Goal: Task Accomplishment & Management: Manage account settings

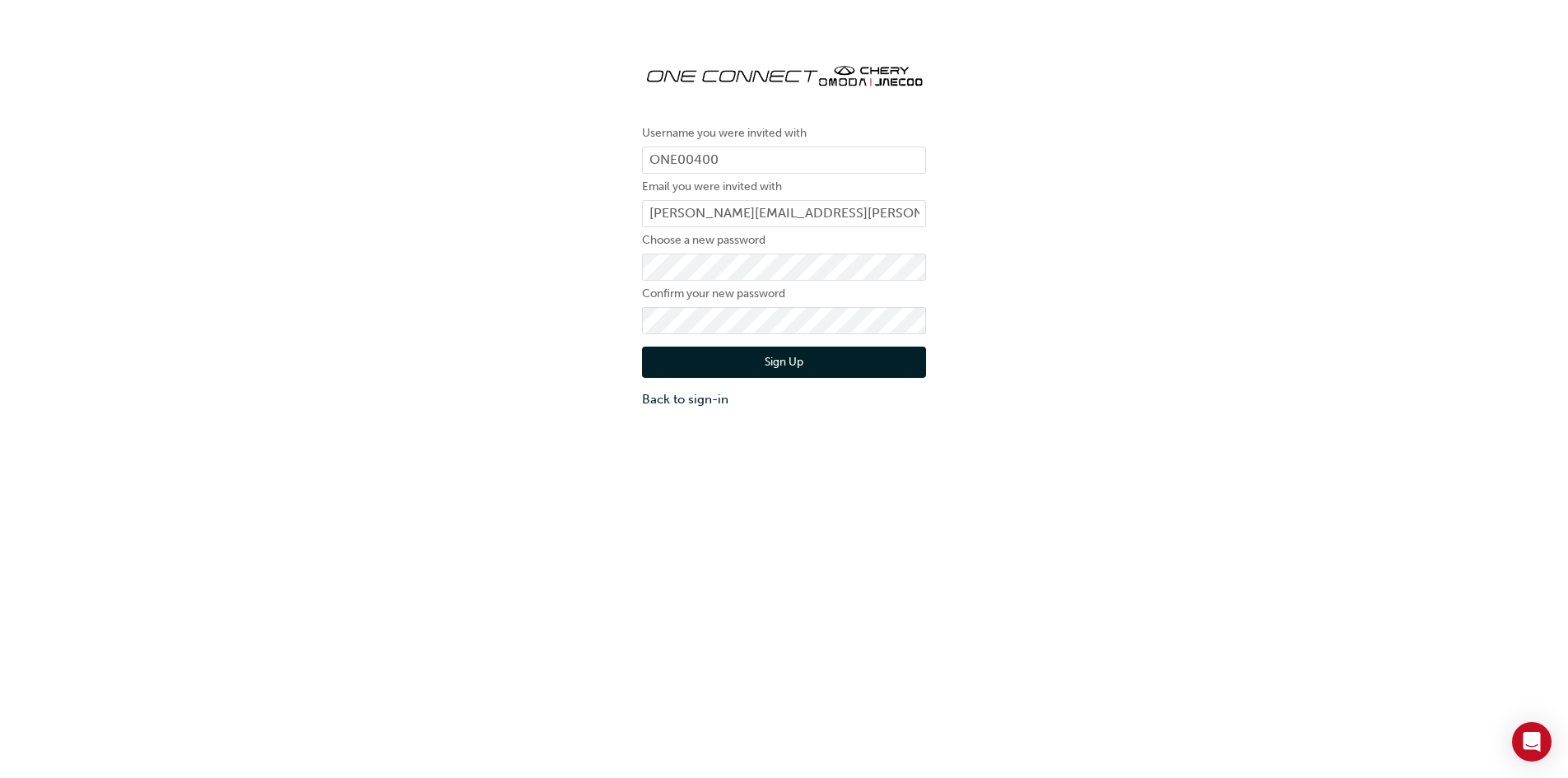
click at [719, 362] on button "Sign Up" at bounding box center [784, 361] width 284 height 31
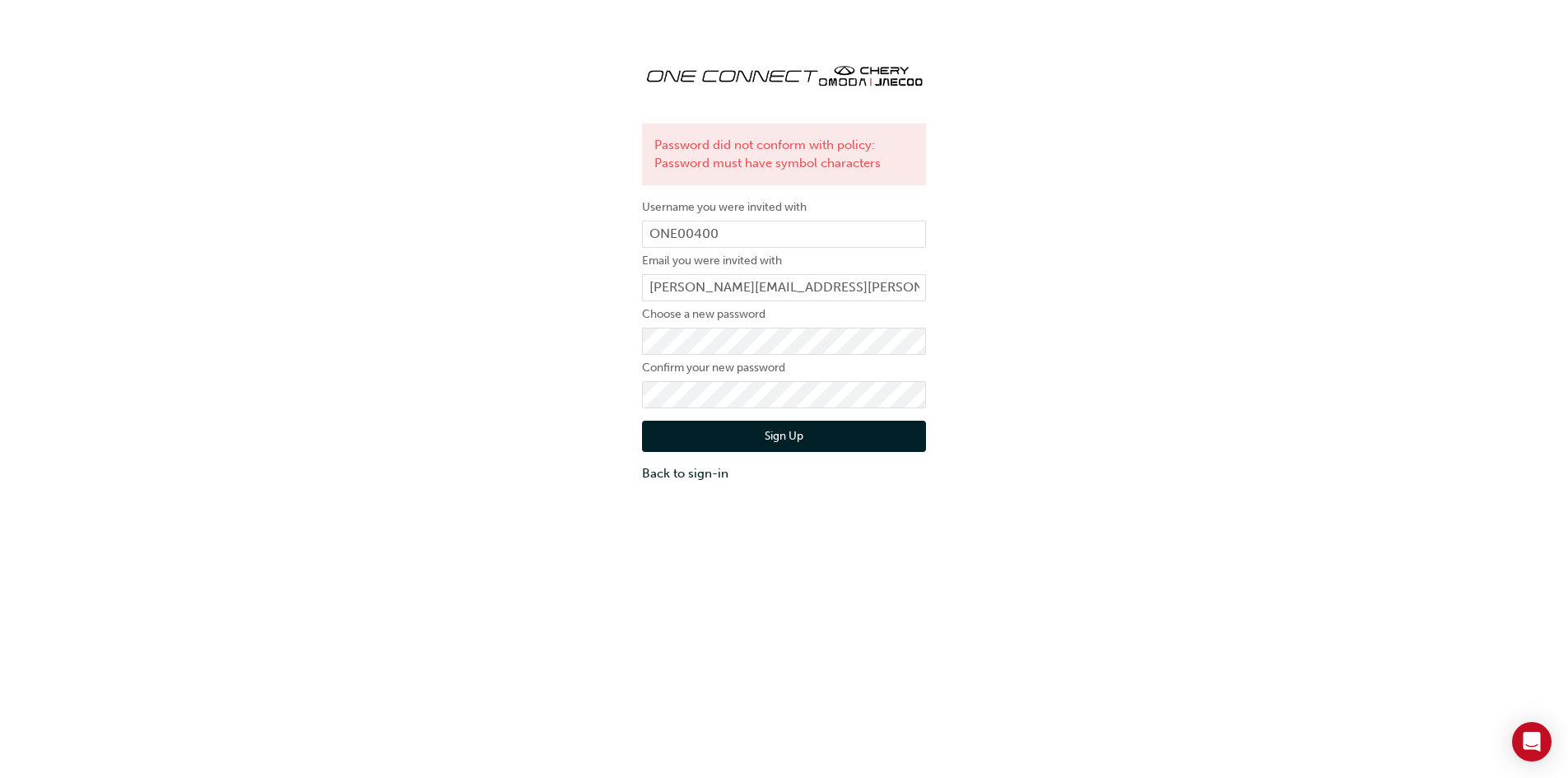
click at [694, 430] on button "Sign Up" at bounding box center [784, 436] width 284 height 31
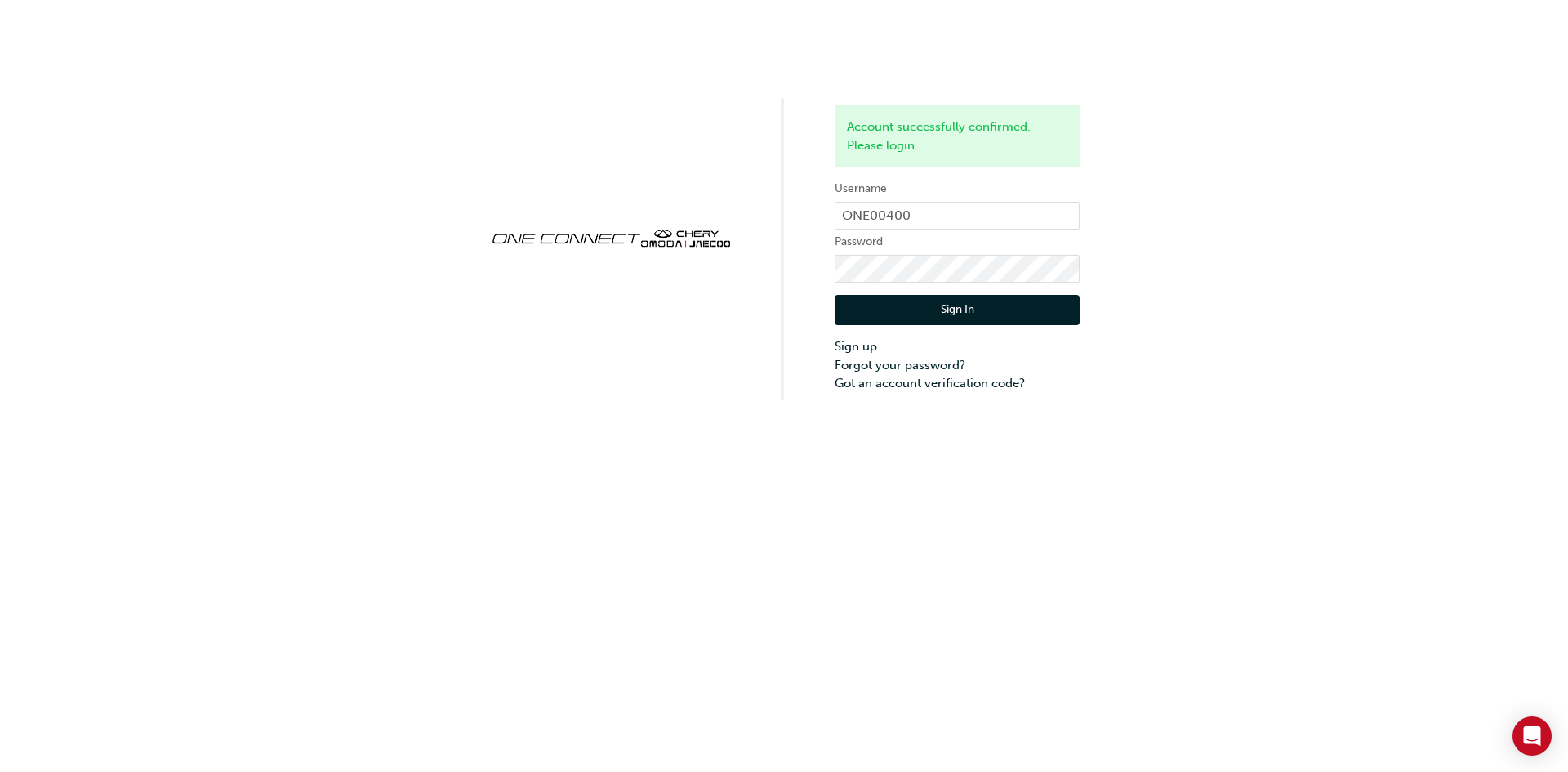
click at [921, 301] on button "Sign In" at bounding box center [957, 310] width 245 height 31
